Goal: Task Accomplishment & Management: Complete application form

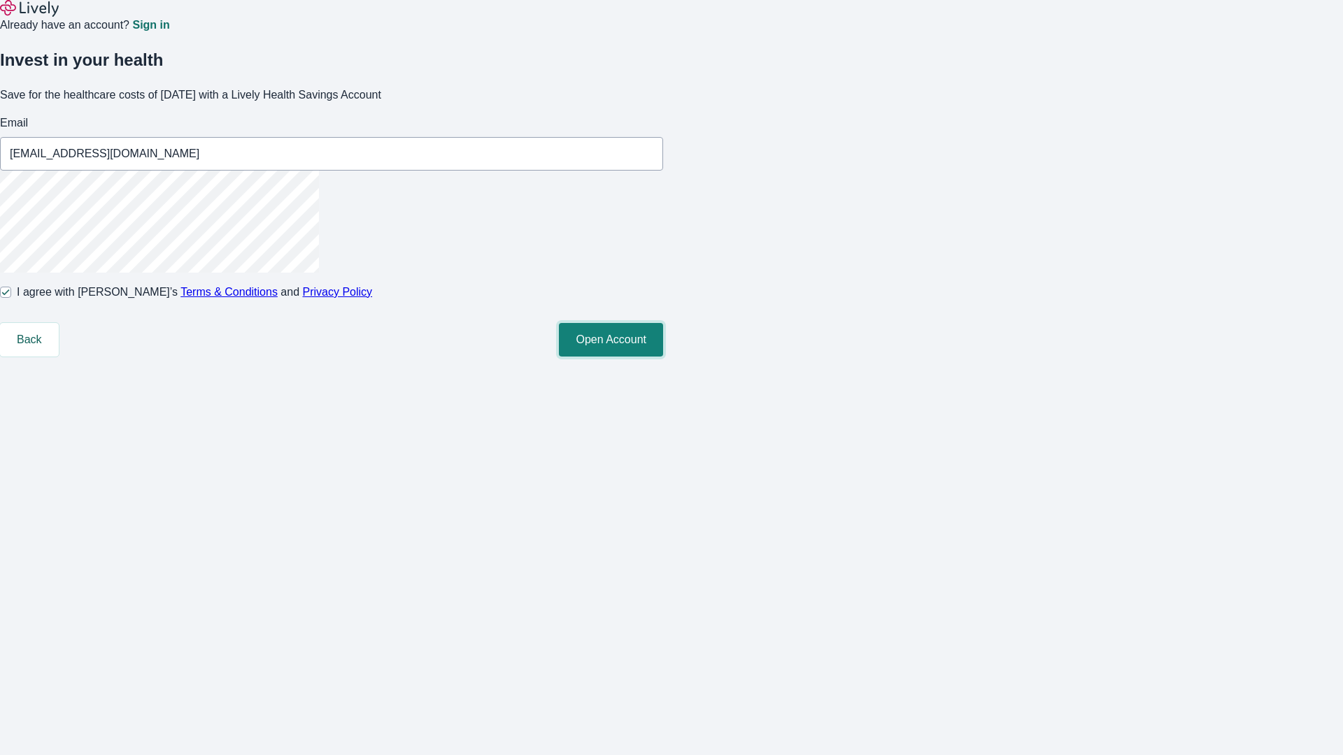
click at [663, 357] on button "Open Account" at bounding box center [611, 340] width 104 height 34
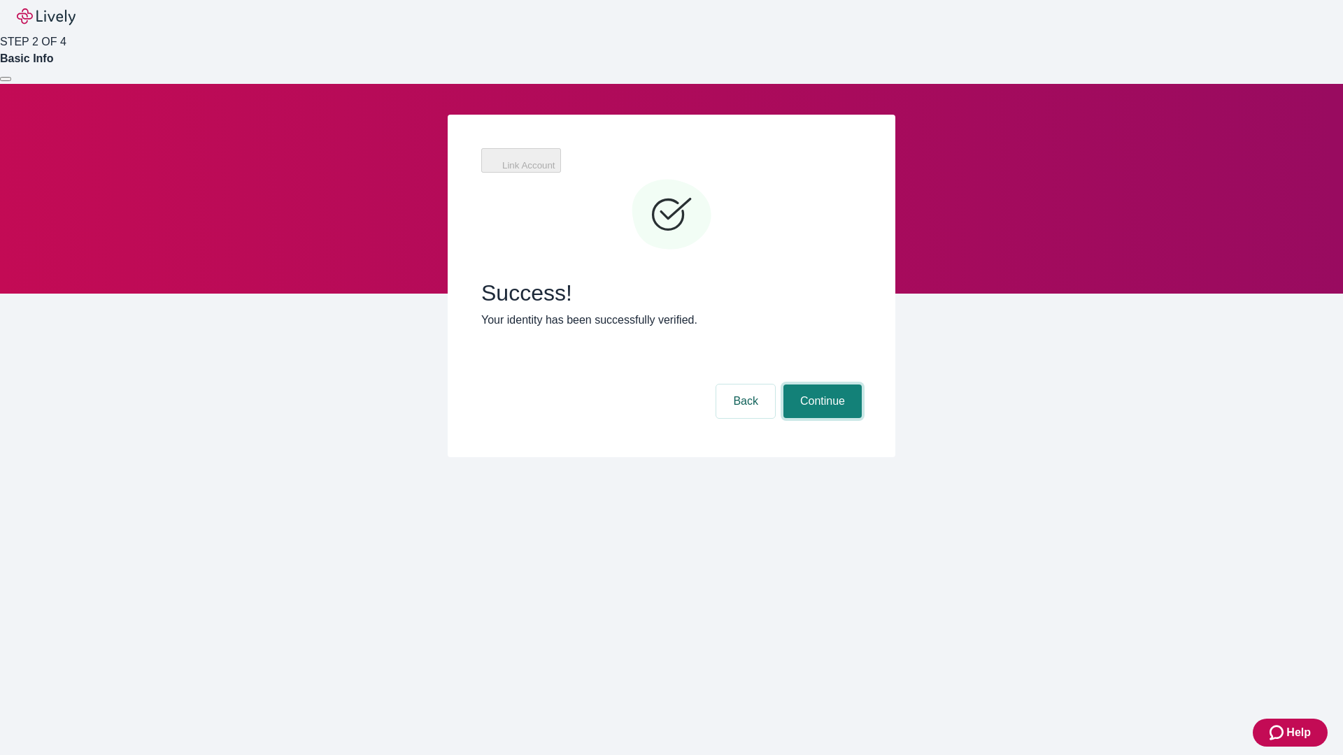
click at [862, 385] on button "Continue" at bounding box center [822, 402] width 78 height 34
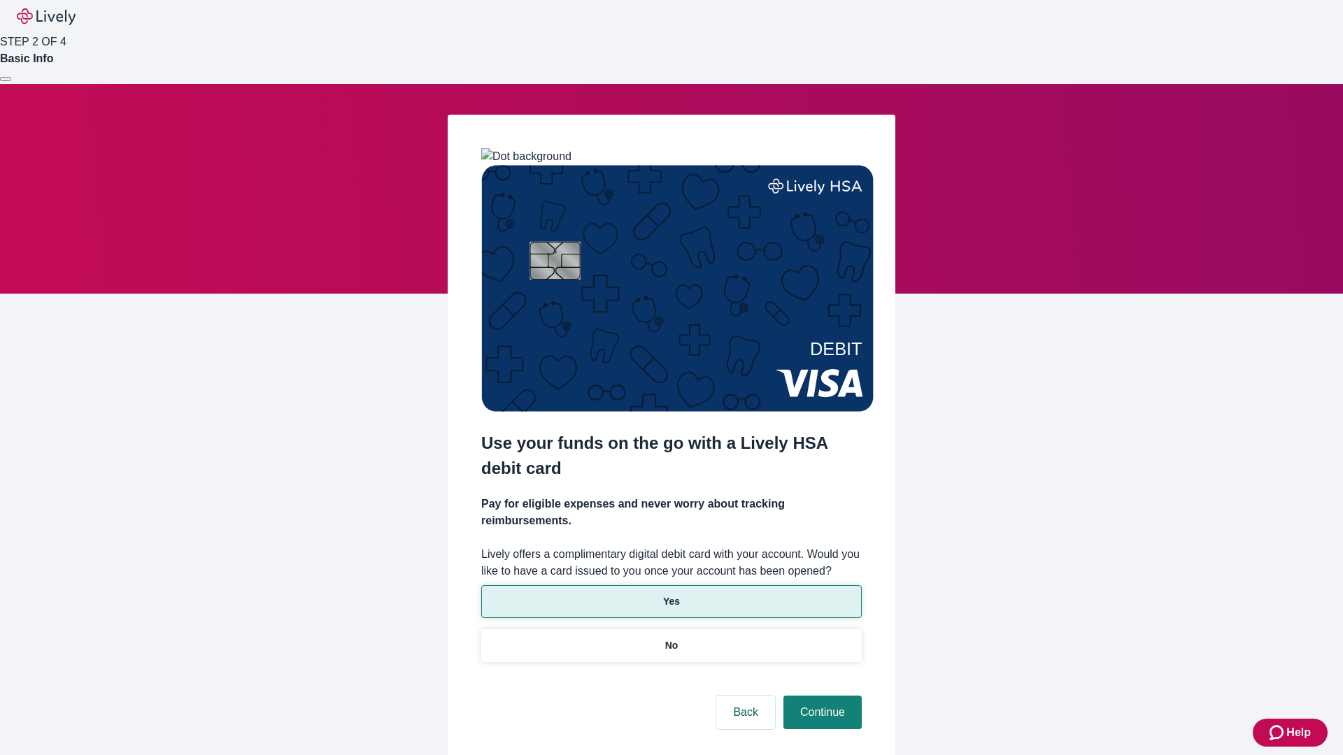
click at [671, 595] on p "Yes" at bounding box center [671, 602] width 17 height 15
click at [821, 696] on button "Continue" at bounding box center [822, 713] width 78 height 34
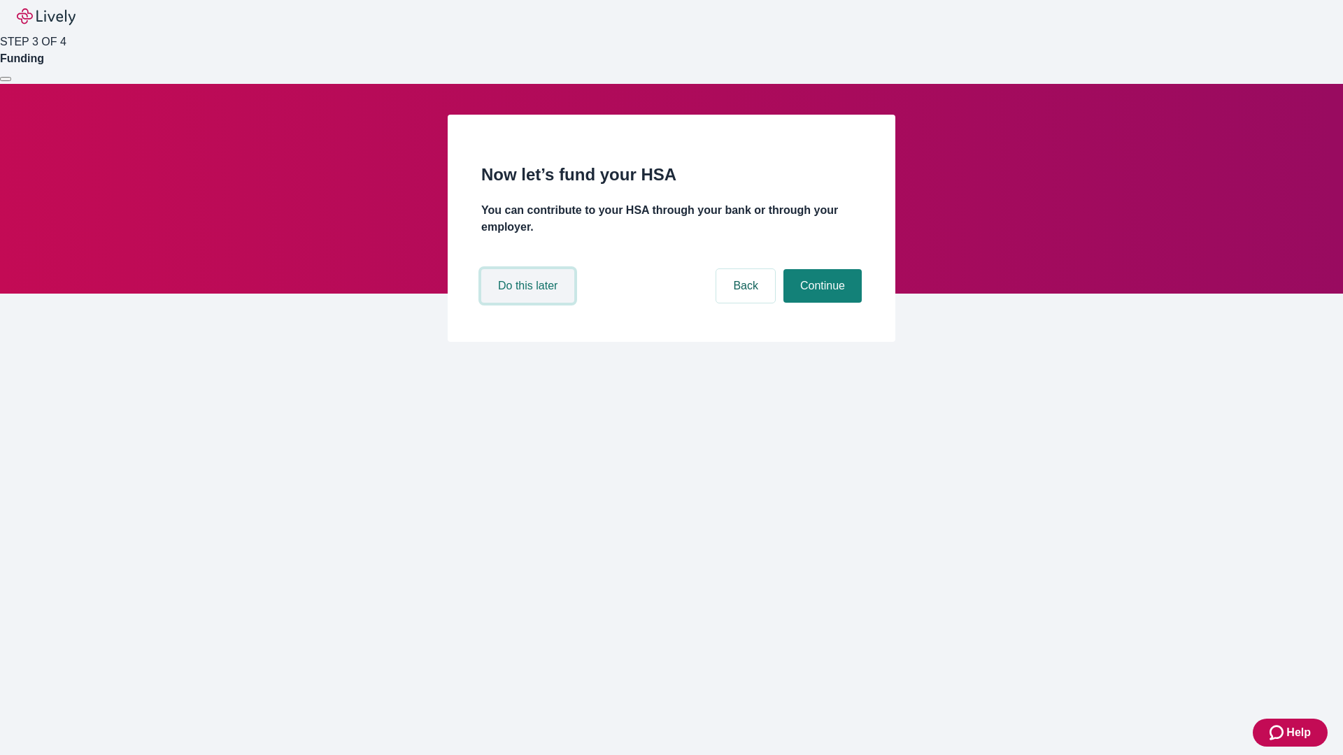
click at [530, 303] on button "Do this later" at bounding box center [527, 286] width 93 height 34
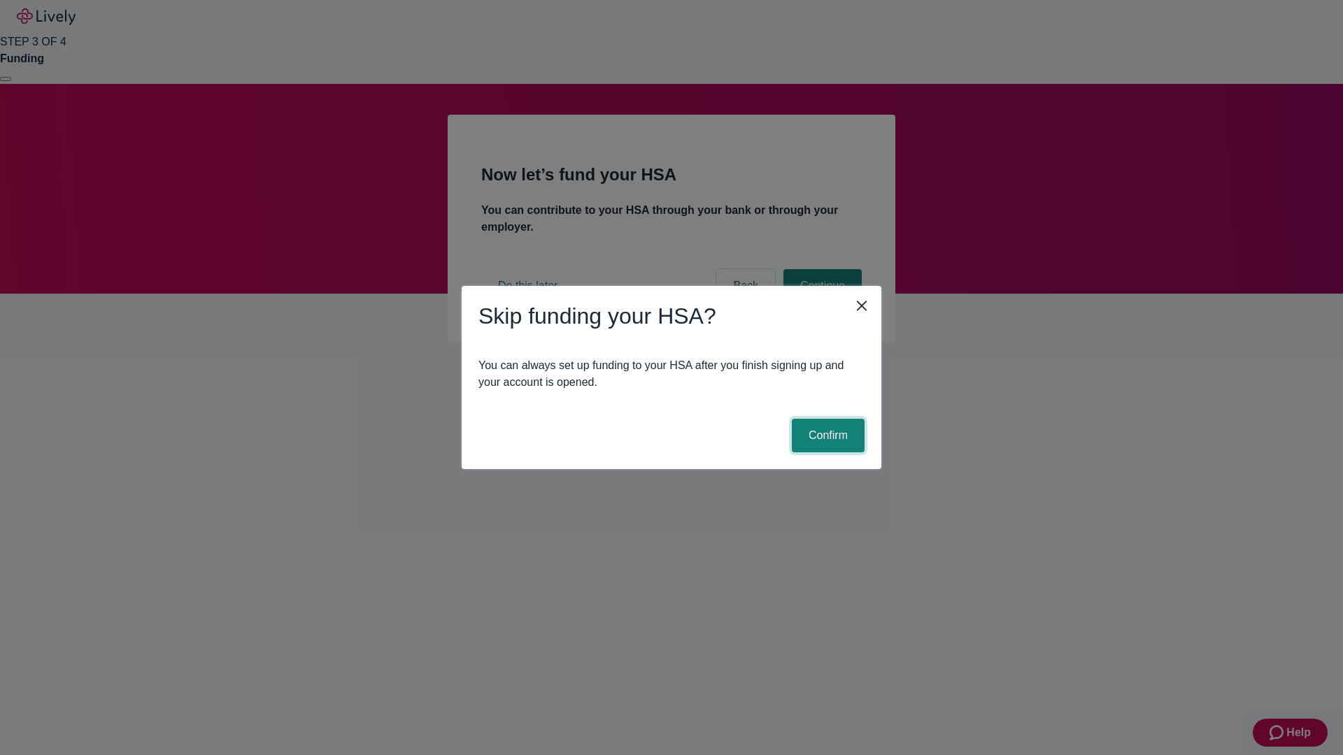
click at [826, 436] on button "Confirm" at bounding box center [828, 436] width 73 height 34
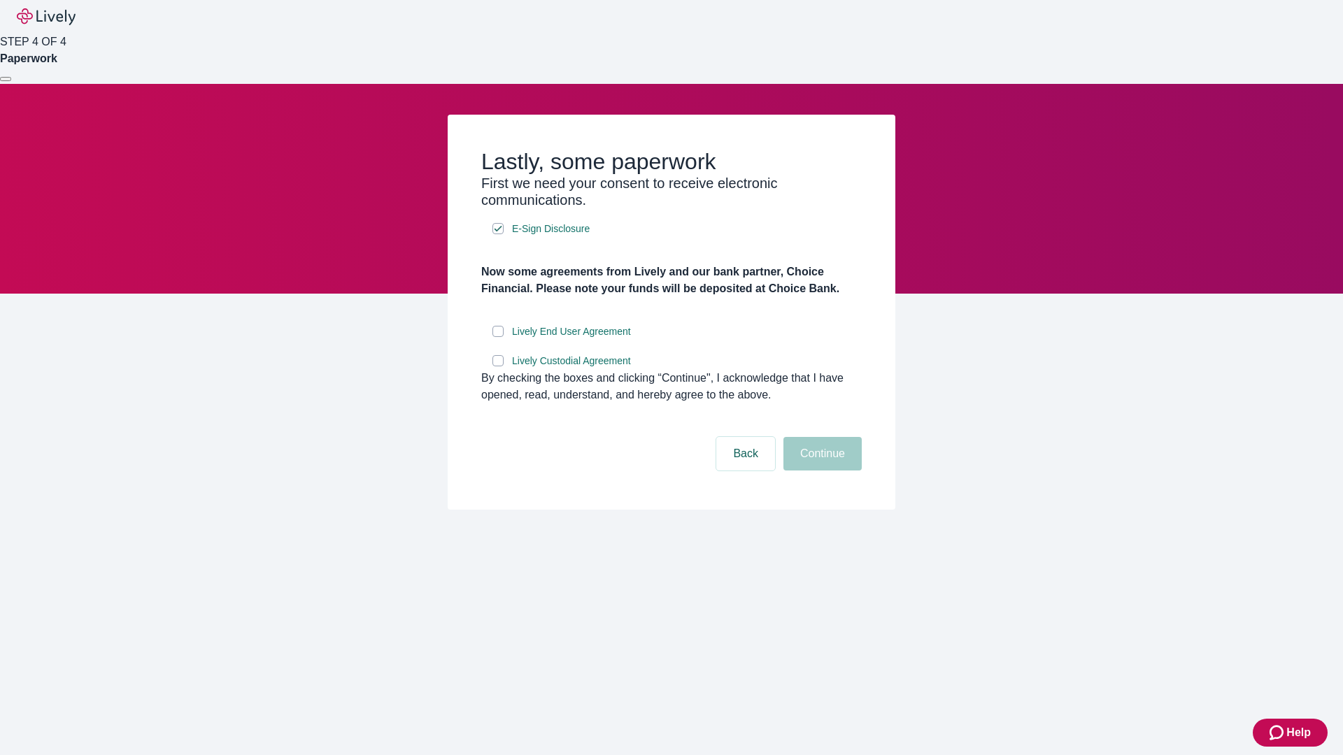
click at [498, 337] on input "Lively End User Agreement" at bounding box center [497, 331] width 11 height 11
checkbox input "true"
click at [498, 367] on input "Lively Custodial Agreement" at bounding box center [497, 360] width 11 height 11
checkbox input "true"
click at [821, 471] on button "Continue" at bounding box center [822, 454] width 78 height 34
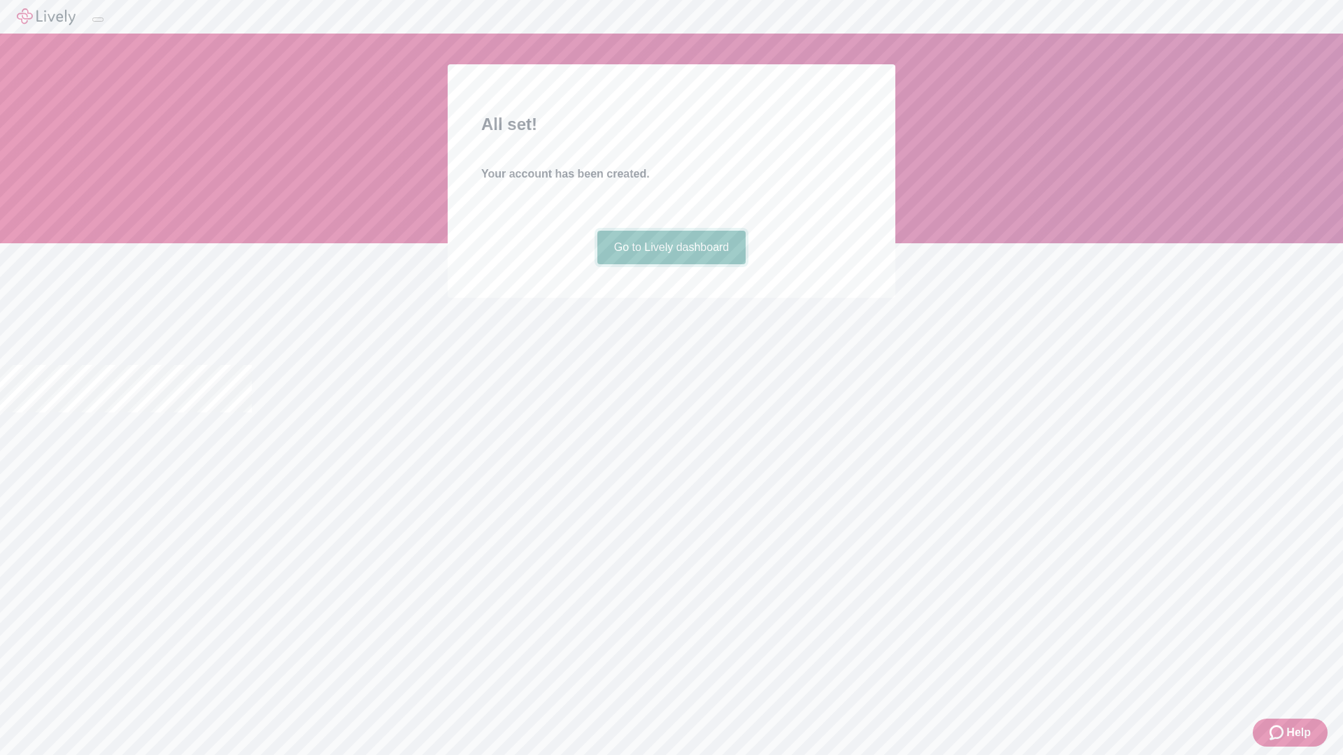
click at [671, 264] on link "Go to Lively dashboard" at bounding box center [671, 248] width 149 height 34
